Goal: Ask a question: Seek information or help from site administrators or community

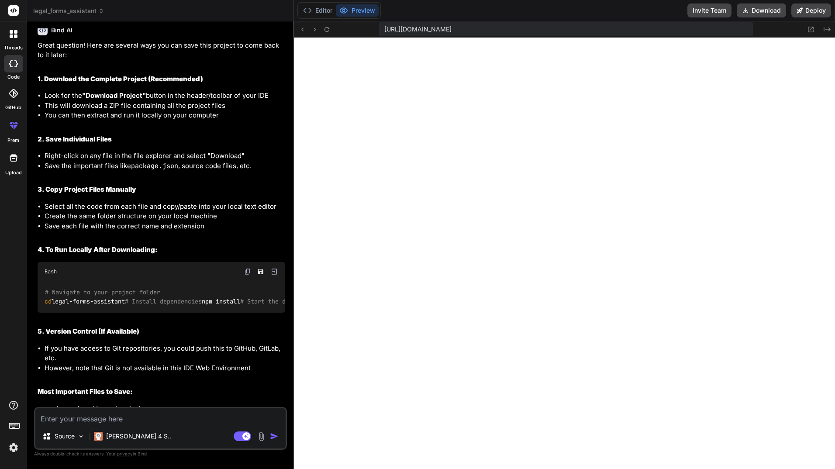
scroll to position [1284, 0]
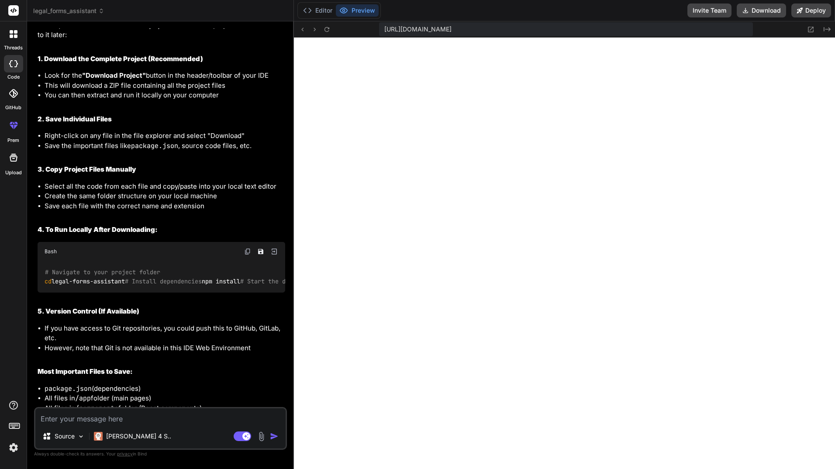
click at [167, 419] on textarea at bounding box center [160, 416] width 250 height 16
type textarea "c"
type textarea "x"
type textarea "ca"
type textarea "x"
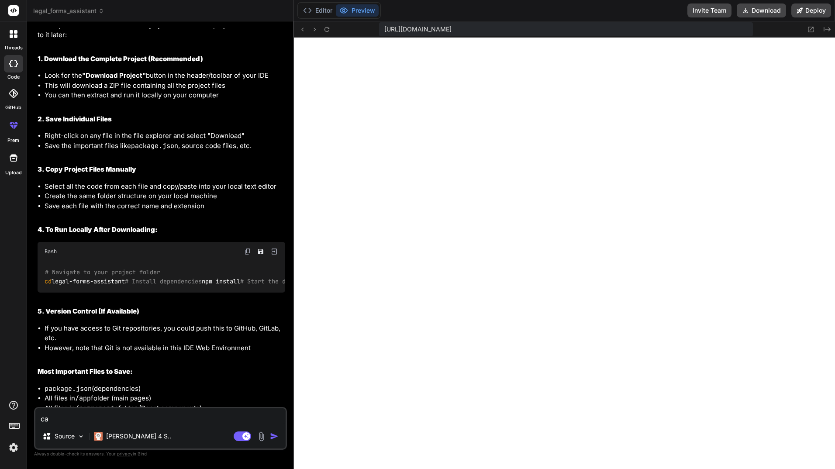
type textarea "can"
type textarea "x"
type textarea "can"
type textarea "x"
type textarea "can y"
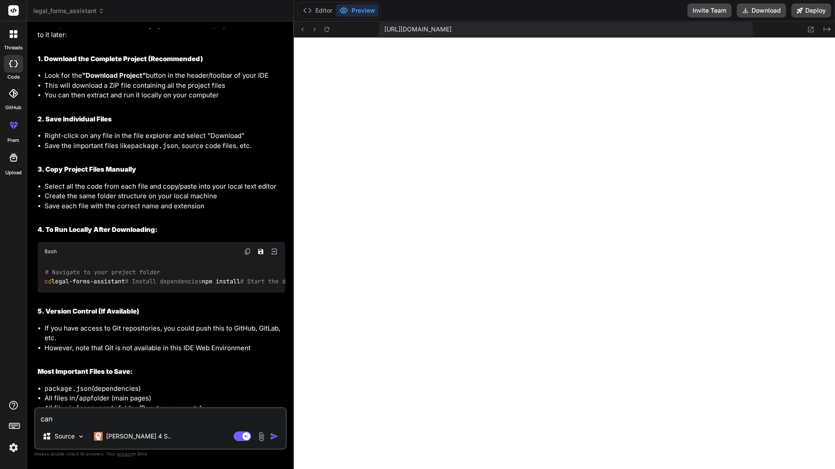
type textarea "x"
type textarea "can yo"
type textarea "x"
type textarea "can yo"
type textarea "x"
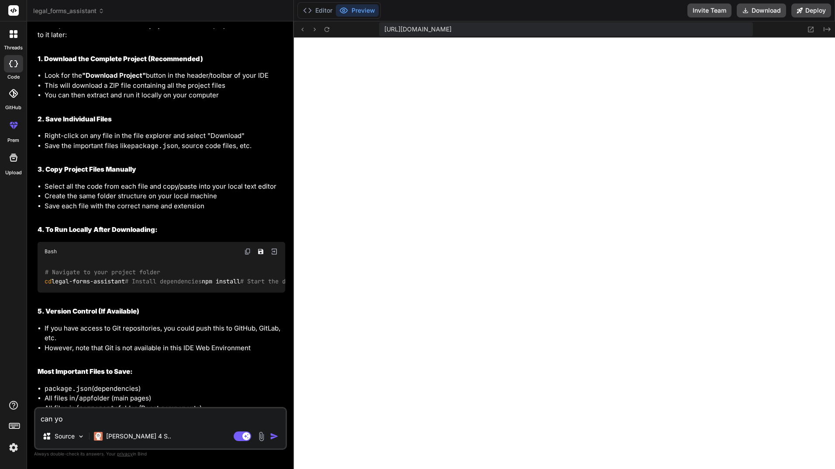
type textarea "can yo"
type textarea "x"
type textarea "can you"
type textarea "x"
type textarea "can you"
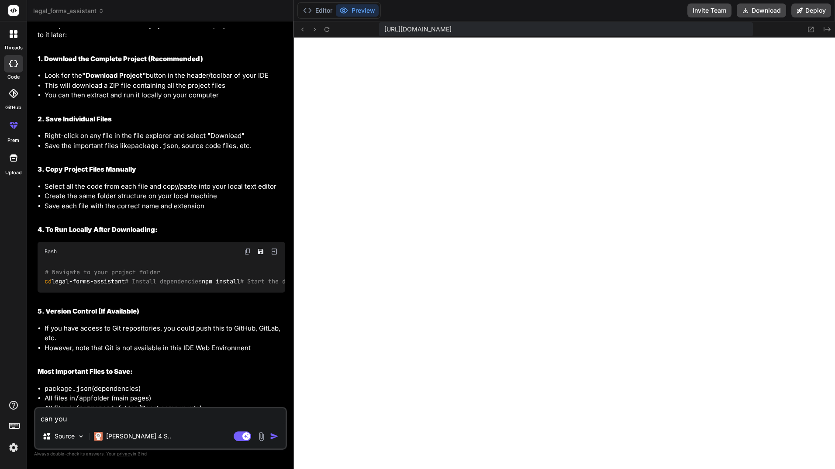
type textarea "x"
type textarea "can you c"
type textarea "x"
type textarea "can you ch"
type textarea "x"
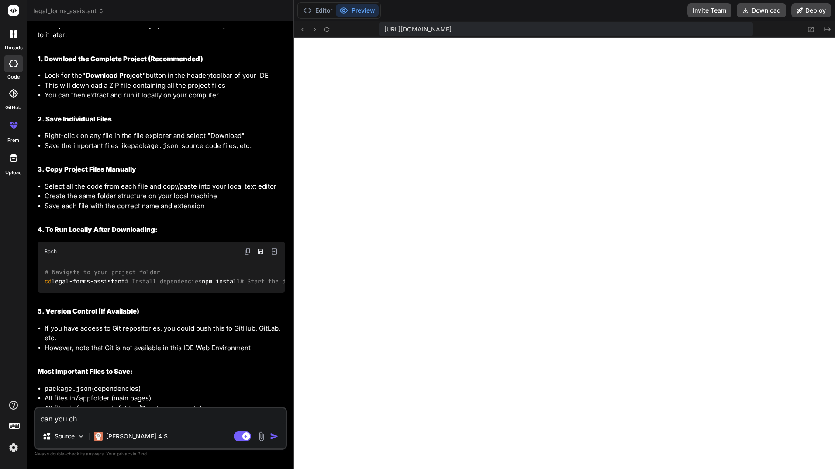
type textarea "can you cha"
type textarea "x"
type textarea "can you [PERSON_NAME]"
type textarea "x"
type textarea "can you [PERSON_NAME]"
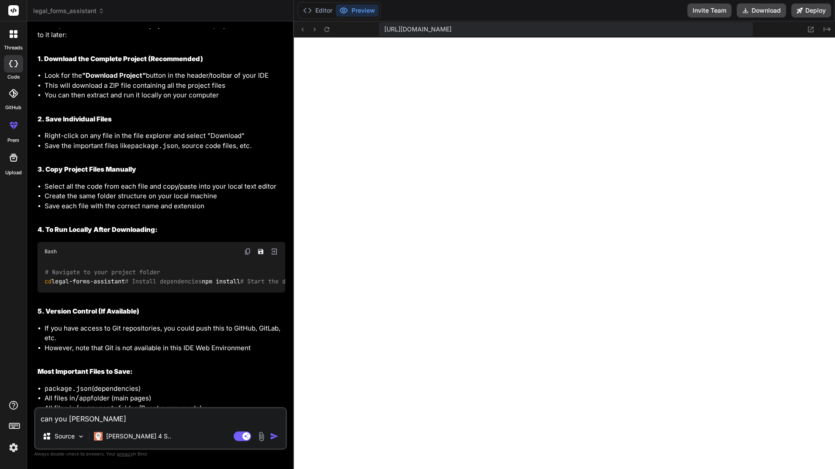
type textarea "x"
type textarea "can you change"
type textarea "x"
type textarea "can you change"
type textarea "x"
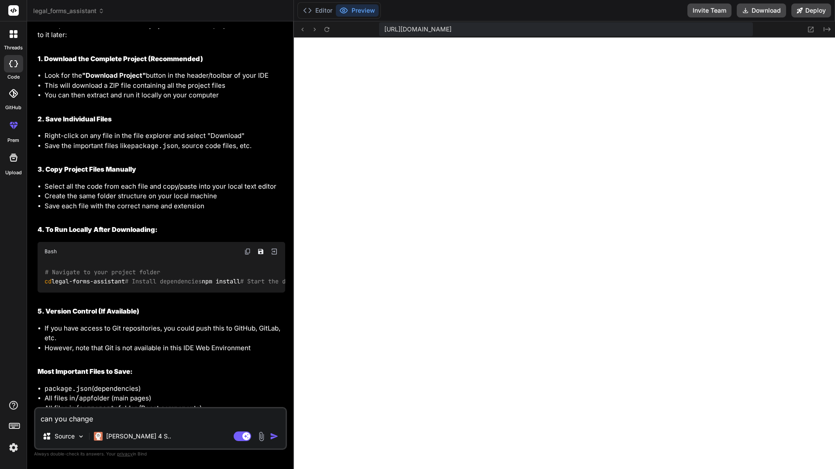
type textarea "can you change t"
type textarea "x"
type textarea "can you change th"
type textarea "x"
type textarea "can you change the"
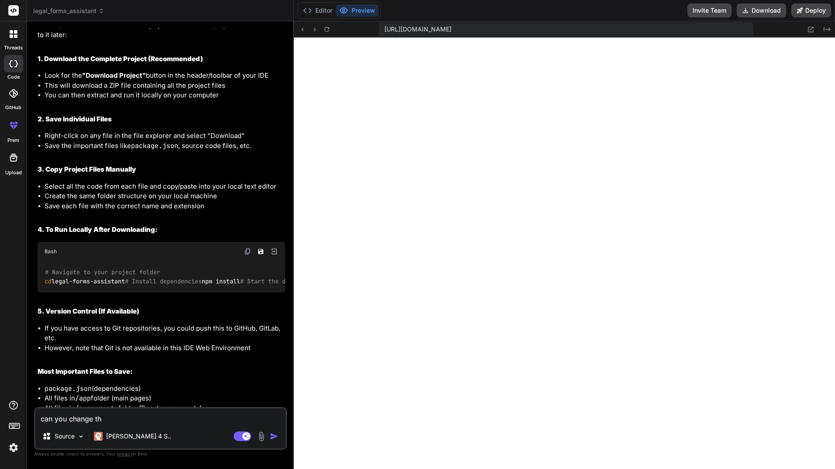
type textarea "x"
type textarea "can you change the"
type textarea "x"
type textarea "can you change the n"
type textarea "x"
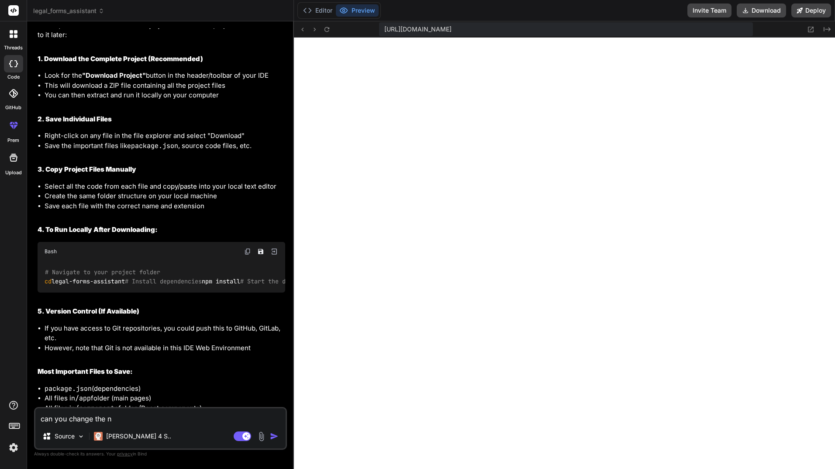
type textarea "can you change the na"
type textarea "x"
type textarea "can you change the nam"
type textarea "x"
type textarea "can you change the name"
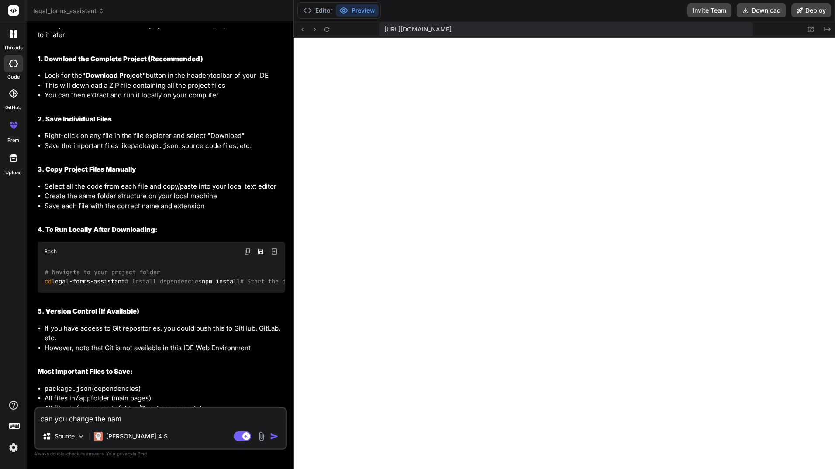
type textarea "x"
type textarea "can you change the name"
type textarea "x"
type textarea "can you change the name f"
type textarea "x"
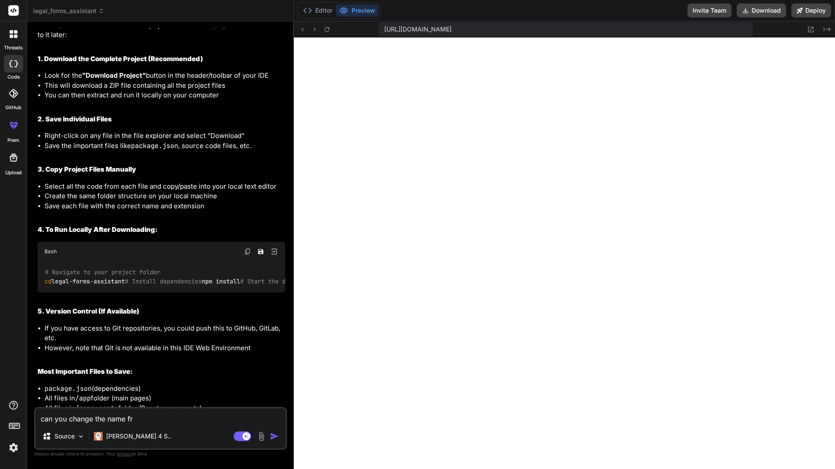
type textarea "can you change the name fro"
type textarea "x"
type textarea "can you change the name from"
type textarea "x"
type textarea "can you change the name from"
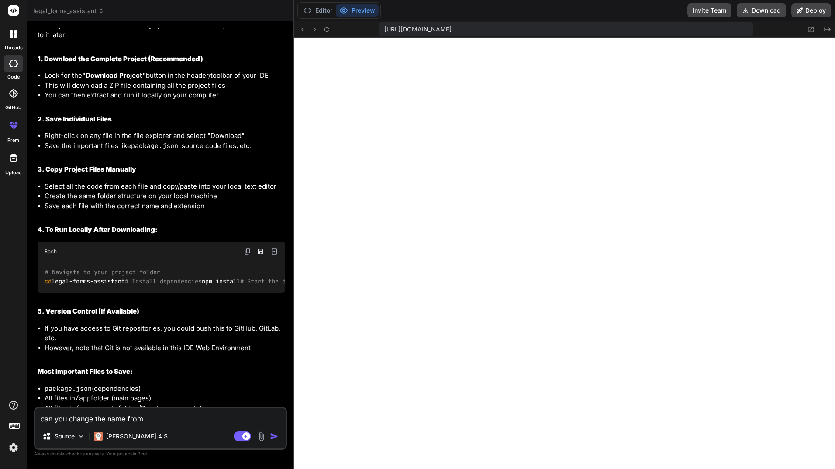
type textarea "x"
type textarea "can you change the name from L"
type textarea "x"
type textarea "can you change the name from [PERSON_NAME]"
type textarea "x"
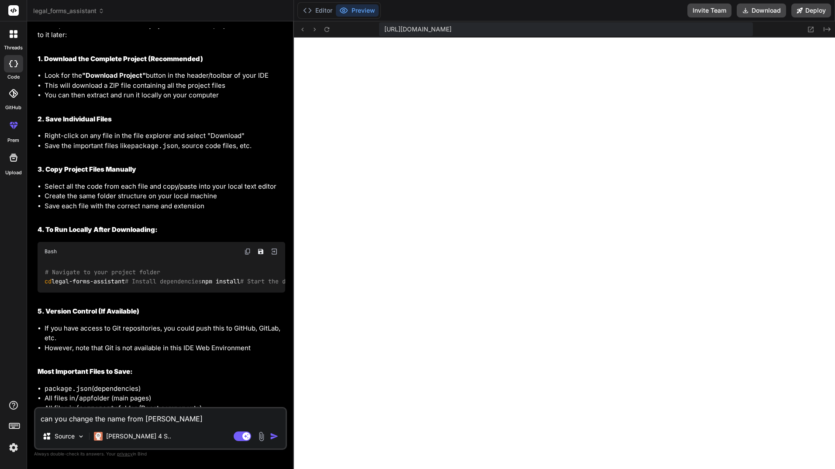
type textarea "can you change the name from Leg"
type textarea "x"
type textarea "can you change the name from [PERSON_NAME]"
type textarea "x"
type textarea "can you change the name from Legal"
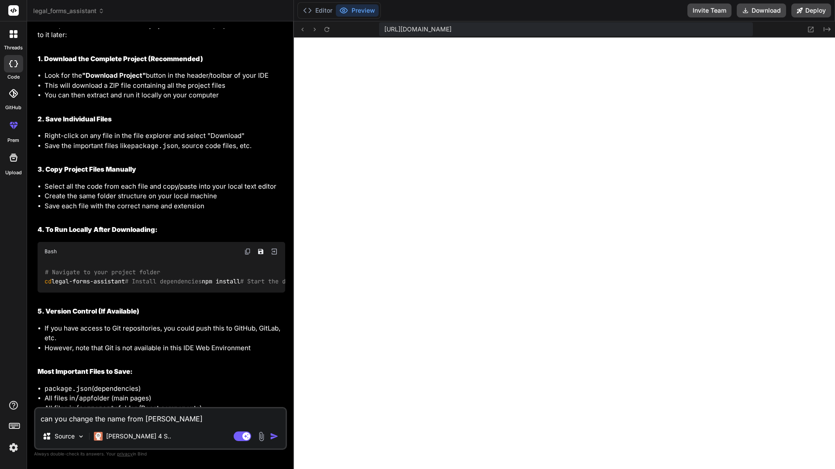
type textarea "x"
type textarea "can you change the name from Legal"
type textarea "x"
type textarea "can you change the name from Legal F"
type textarea "x"
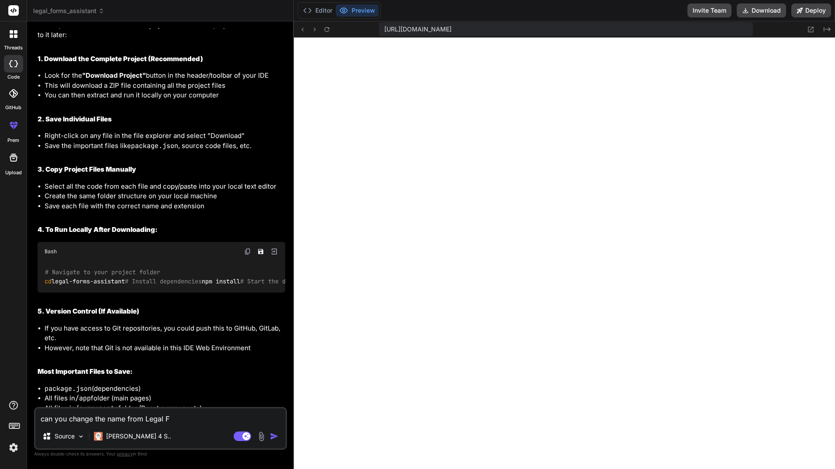
type textarea "can you change the name from Legal Fo"
type textarea "x"
type textarea "can you change the name from Legal For"
type textarea "x"
type textarea "can you change the name from Legal Form"
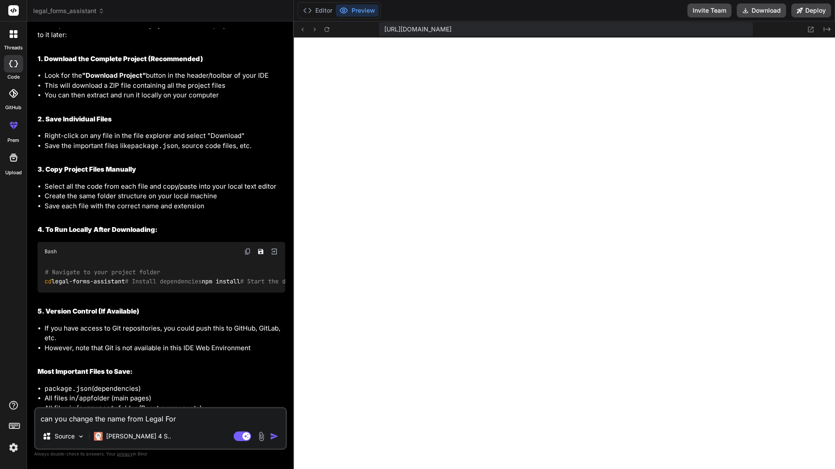
type textarea "x"
type textarea "can you change the name from Legal Forms"
type textarea "x"
type textarea "can you change the name from Legal Forms"
type textarea "x"
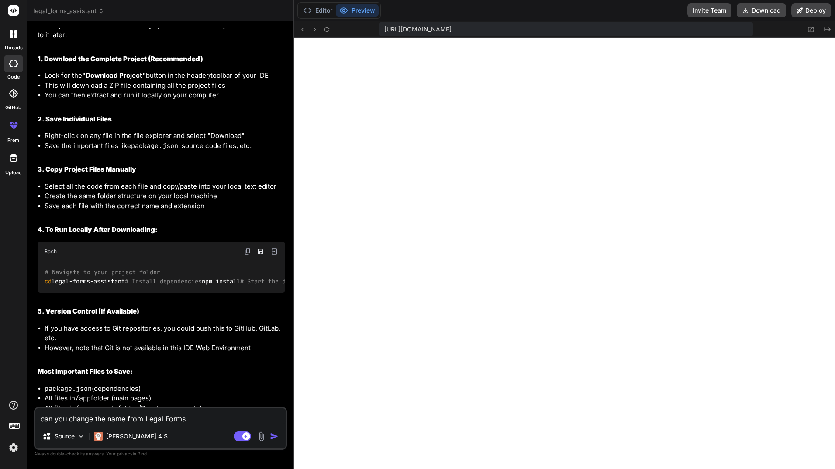
type textarea "can you change the name from Legal Forms A"
type textarea "x"
type textarea "can you change the name from Legal Forms As"
type textarea "x"
type textarea "can you change the name from Legal Forms Ass"
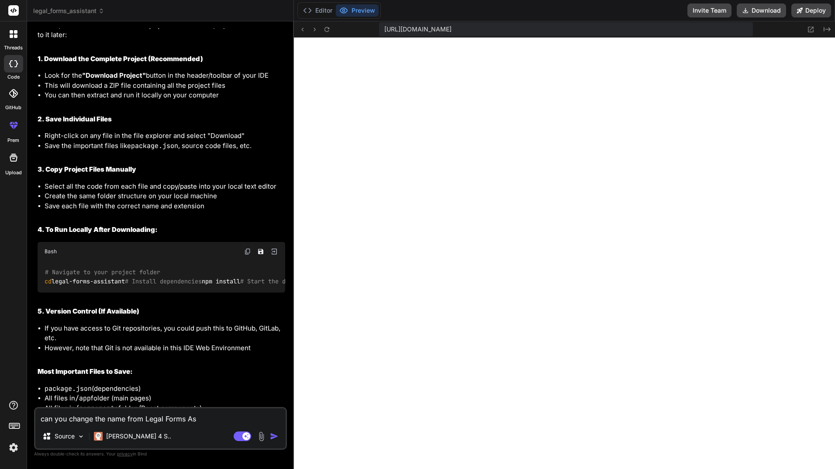
type textarea "x"
type textarea "can you change the name from Legal Forms Assi"
type textarea "x"
type textarea "can you change the name from Legal Forms Assis"
type textarea "x"
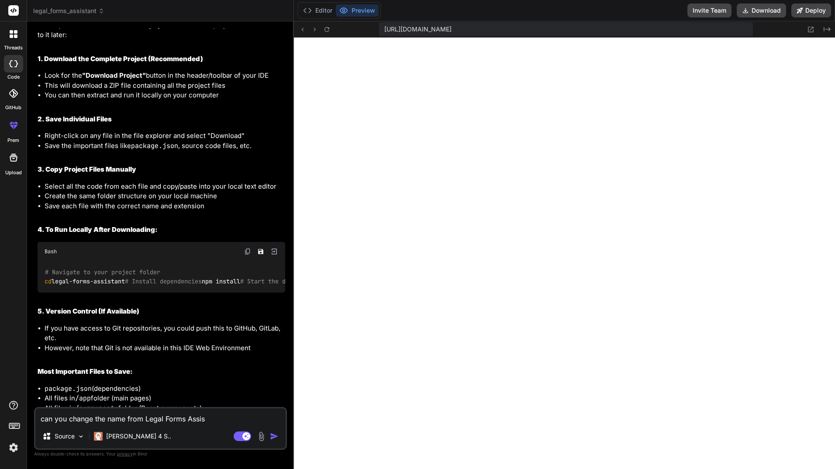
type textarea "can you change the name from Legal Forms Assist"
type textarea "x"
type textarea "can you change the name from Legal Forms Assista"
type textarea "x"
type textarea "can you change the name from Legal Forms Assistan"
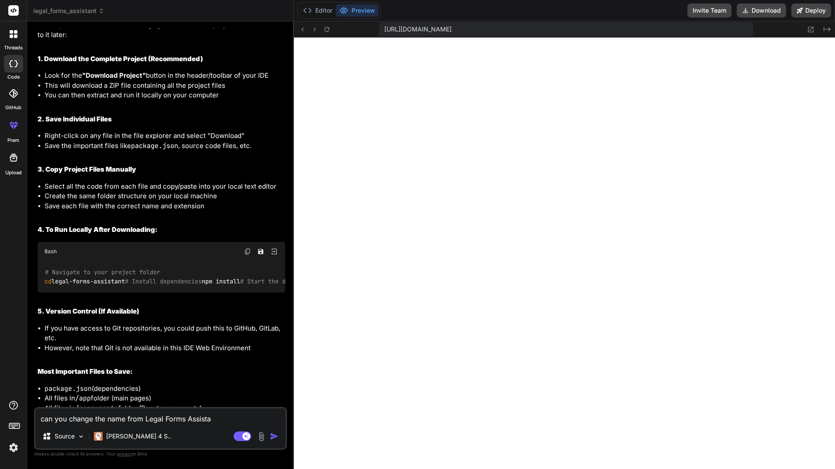
type textarea "x"
type textarea "can you change the name from Legal Forms Assistant"
type textarea "x"
type textarea "can you change the name from Legal Forms Assistant"
type textarea "x"
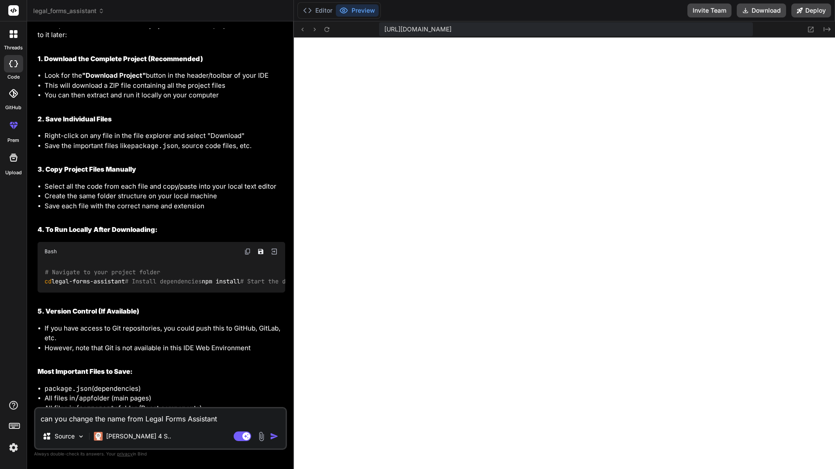
type textarea "can you change the name from Legal Forms Assistant t"
type textarea "x"
type textarea "can you change the name from Legal Forms Assistant to"
type textarea "x"
type textarea "can you change the name from Legal Forms Assistant to"
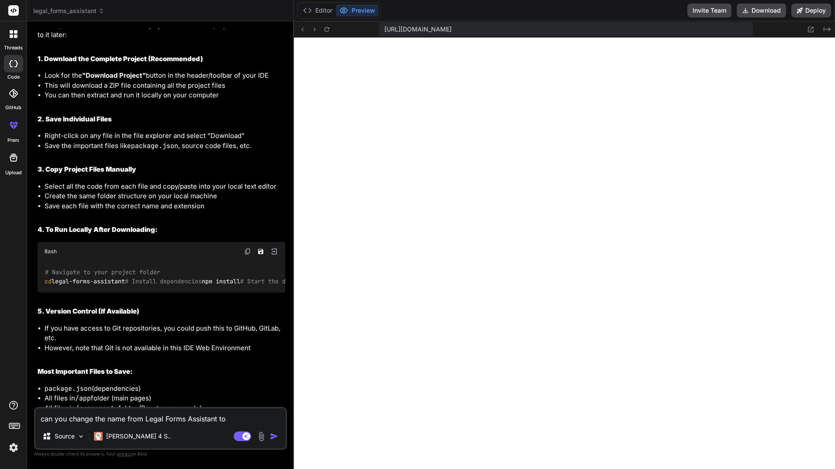
type textarea "x"
type textarea "can you change the name from Legal Forms Assistant to L"
type textarea "x"
type textarea "can you change the name from Legal Forms Assistant to Le"
type textarea "x"
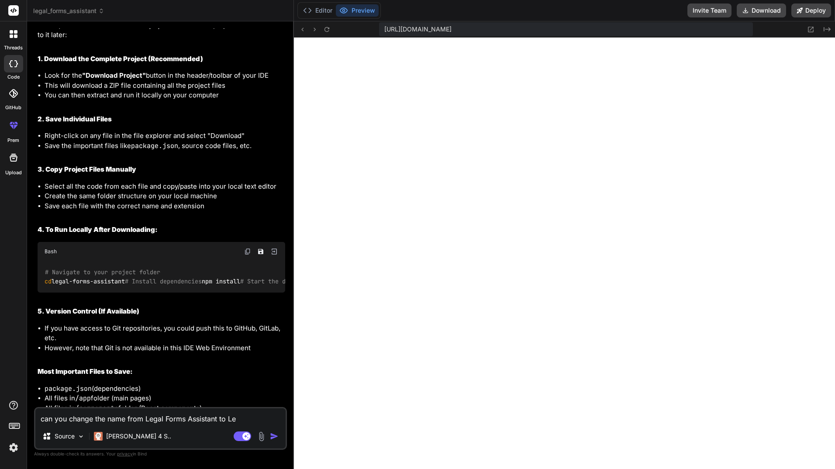
type textarea "can you change the name from Legal Forms Assistant to Leg"
type textarea "x"
type textarea "can you change the name from Legal Forms Assistant to Legl"
type textarea "x"
type textarea "can you change the name from Legal Forms Assistant to Legla"
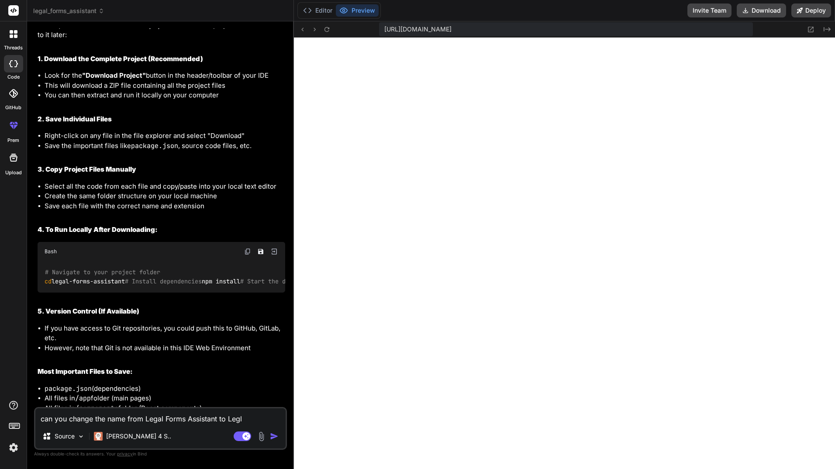
type textarea "x"
type textarea "can you change the name from Legal Forms Assistant to Legla"
type textarea "x"
type textarea "can you change the name from Legal Forms Assistant to Legla"
type textarea "x"
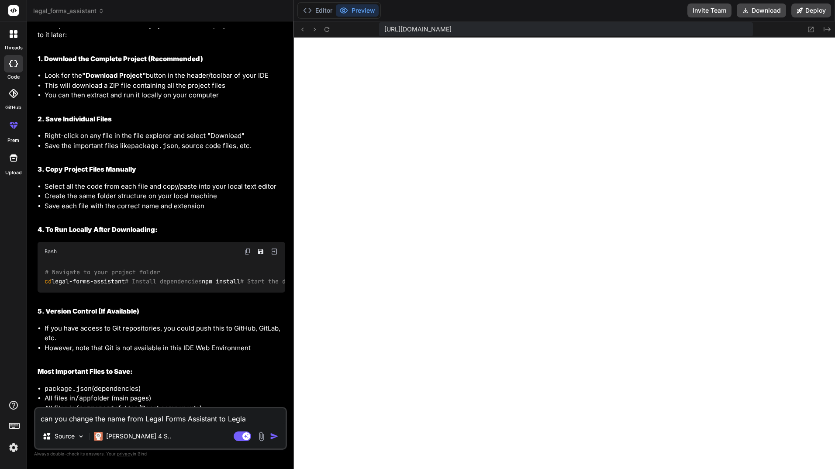
type textarea "can you change the name from Legal Forms Assistant to Legl"
type textarea "x"
type textarea "can you change the name from Legal Forms Assistant to Legla"
type textarea "x"
type textarea "can you change the name from Legal Forms Assistant to Legl"
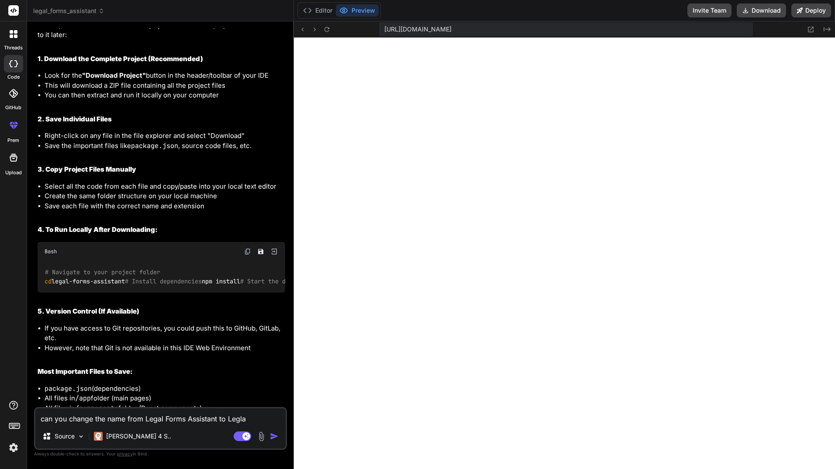
type textarea "x"
type textarea "can you change the name from Legal Forms Assistant to Leg"
type textarea "x"
type textarea "can you change the name from Legal Forms Assistant to Lega"
type textarea "x"
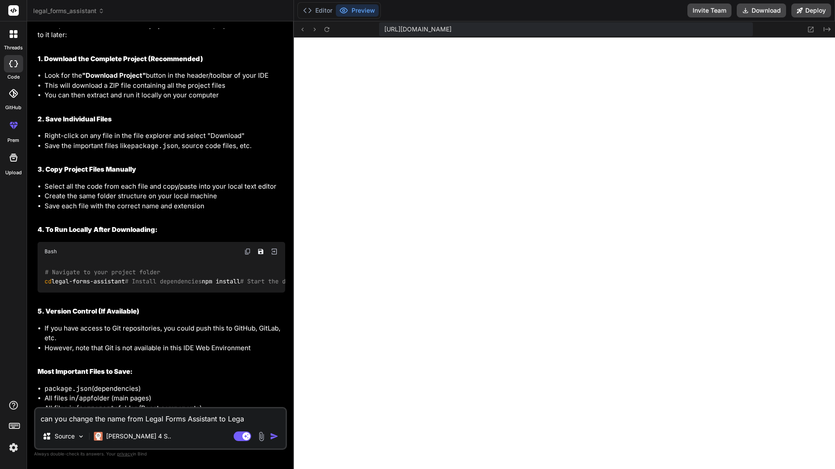
type textarea "can you change the name from Legal Forms Assistant to Legal"
type textarea "x"
type textarea "can you change the name from Legal Forms Assistant to Legal"
type textarea "x"
type textarea "can you change the name from Legal Forms Assistant to Legal F"
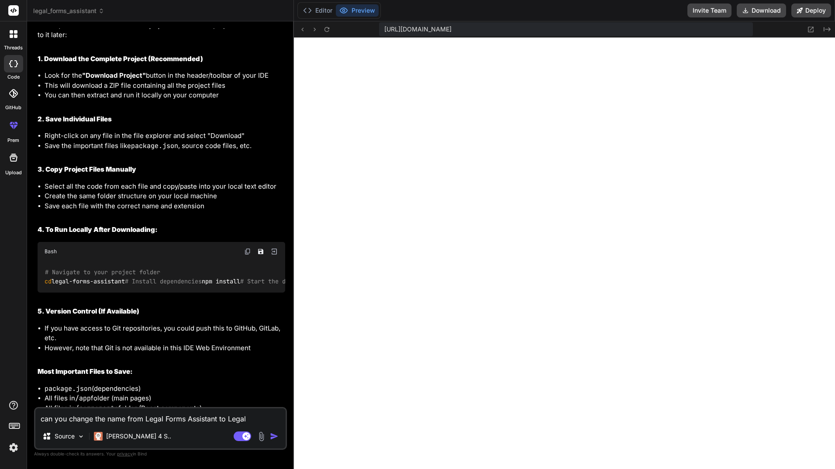
type textarea "x"
type textarea "can you change the name from Legal Forms Assistant to Legal Fi"
type textarea "x"
type textarea "can you change the name from Legal Forms Assistant to Legal Fix"
type textarea "x"
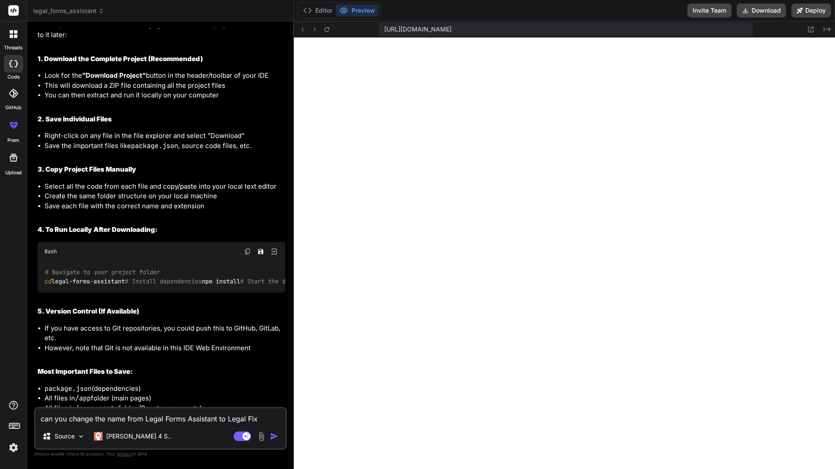
type textarea "can you change the name from Legal Forms Assistant to Legal Fixe"
type textarea "x"
type textarea "can you change the name from Legal Forms Assistant to Legal Fixer"
type textarea "x"
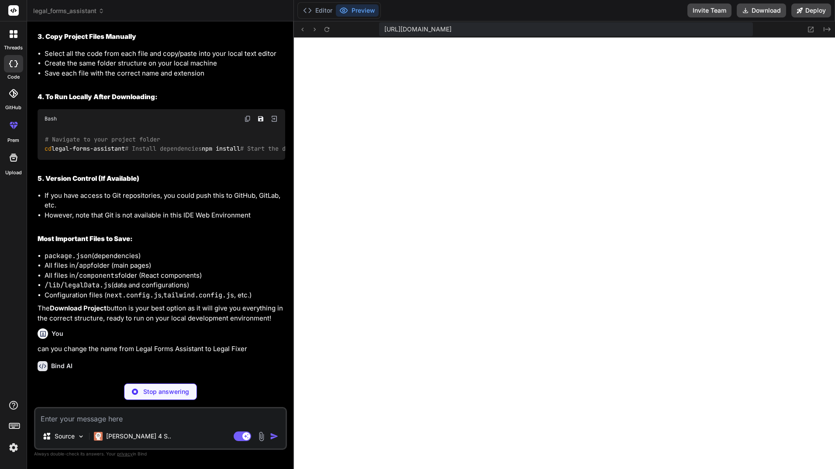
scroll to position [1499, 0]
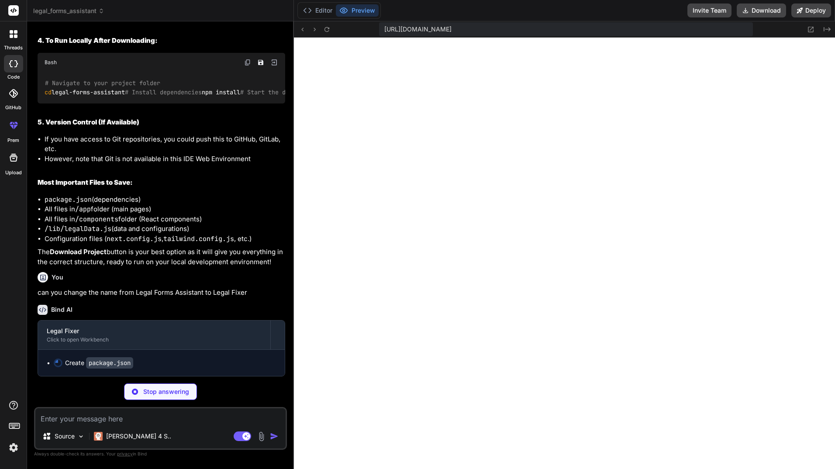
type textarea "x"
type textarea ""devDependencies": { "eslint": "^8.50.0", "eslint-config-next": "13.5.1" } }"
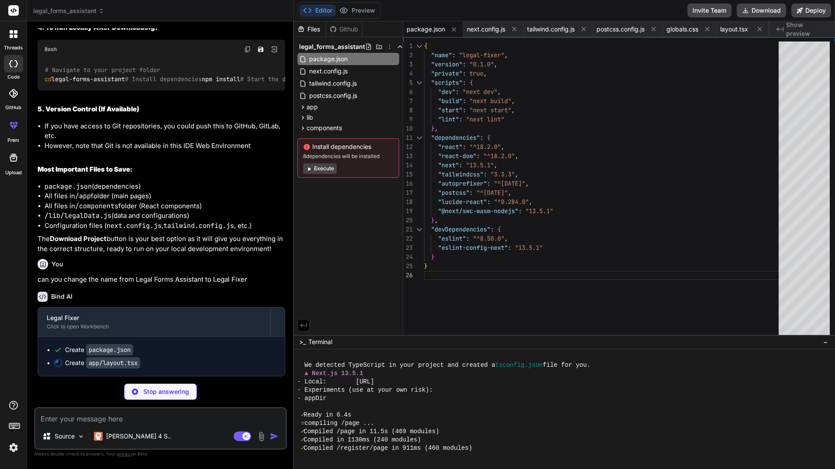
type textarea "x"
type textarea "</div> </div> </div> </nav> <main>{children}</main> </body> </html> ) }"
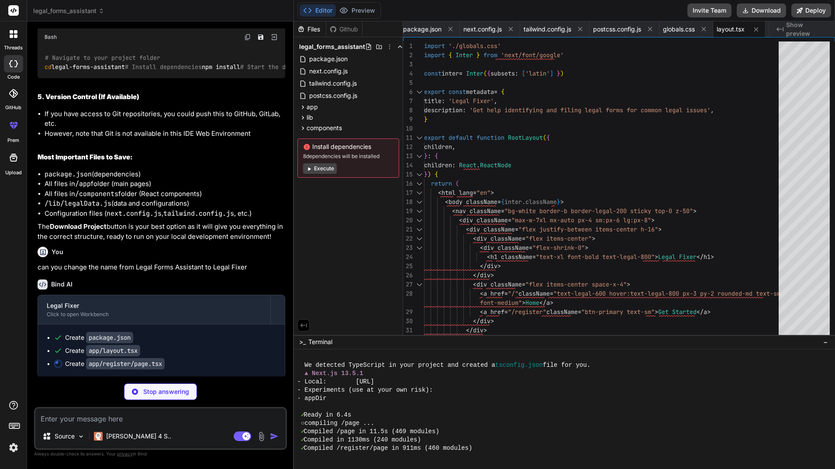
scroll to position [564, 0]
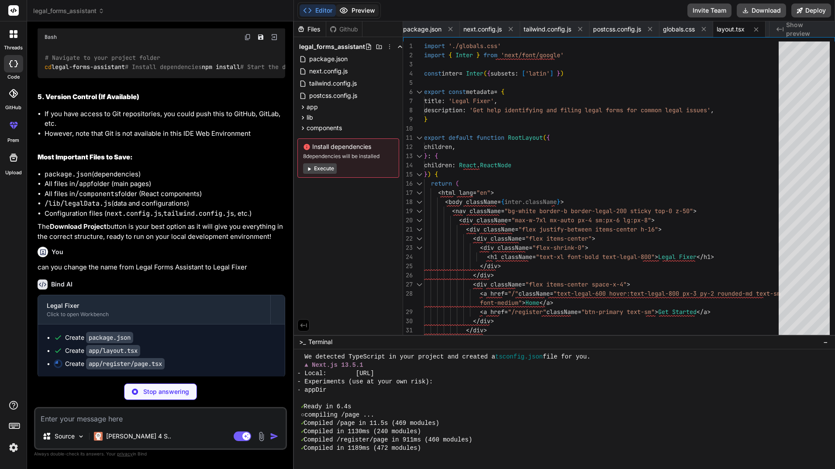
type textarea "x"
type textarea "</div> ) }"
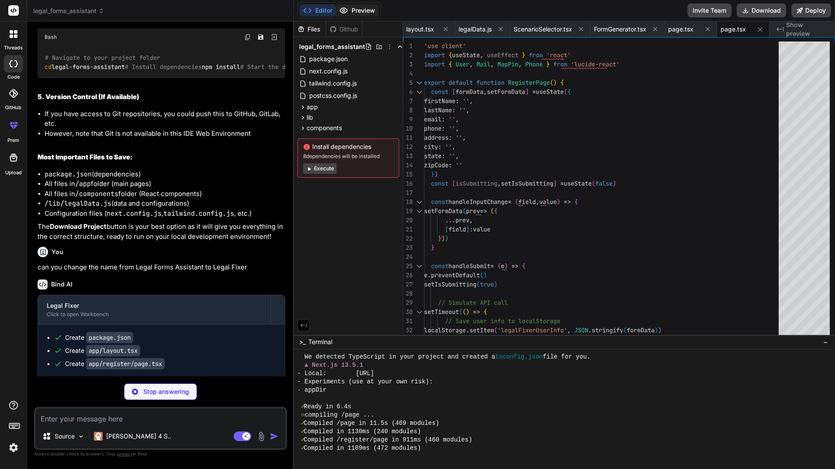
scroll to position [573, 0]
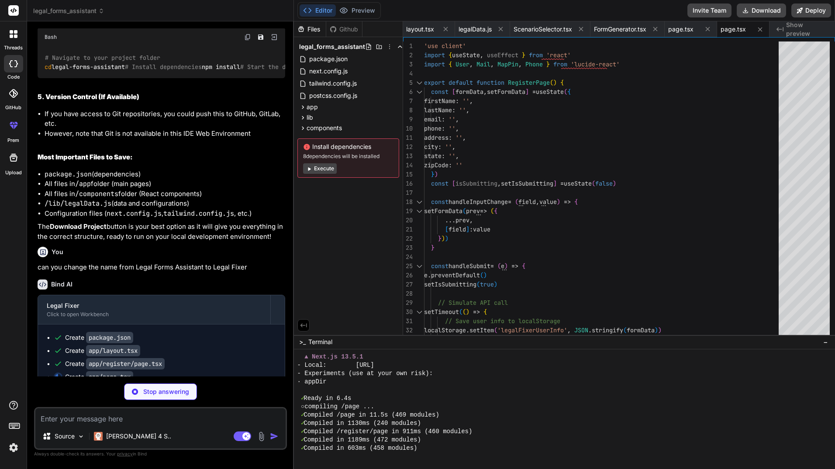
type textarea "x"
type textarea "</div> </div> ) : ( <ScenarioSelector onScenarioSelect={handleScenarioSelect} /…"
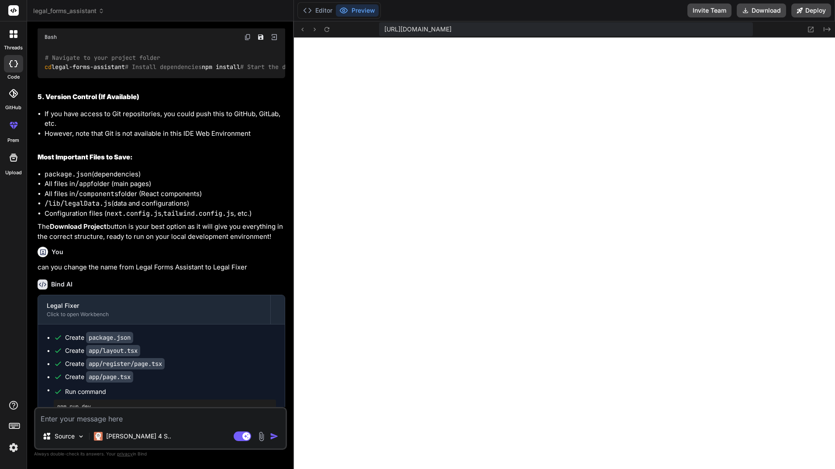
scroll to position [1594, 0]
type textarea "x"
